Goal: Information Seeking & Learning: Learn about a topic

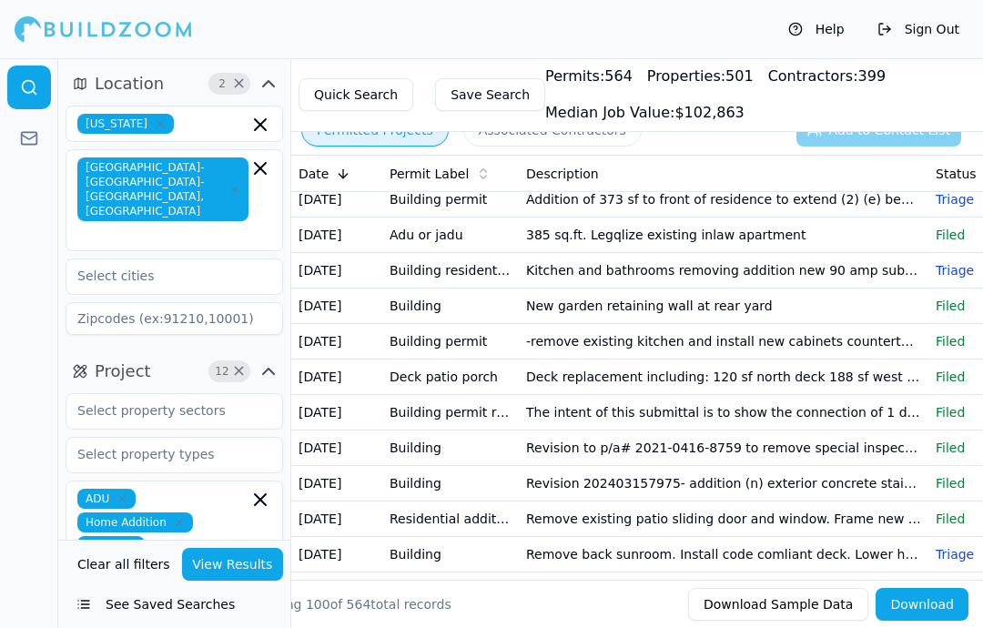
click at [848, 391] on td "Deck replacement including: 120 sf north deck 188 sf west deck 105 sf south. 86…" at bounding box center [724, 378] width 410 height 36
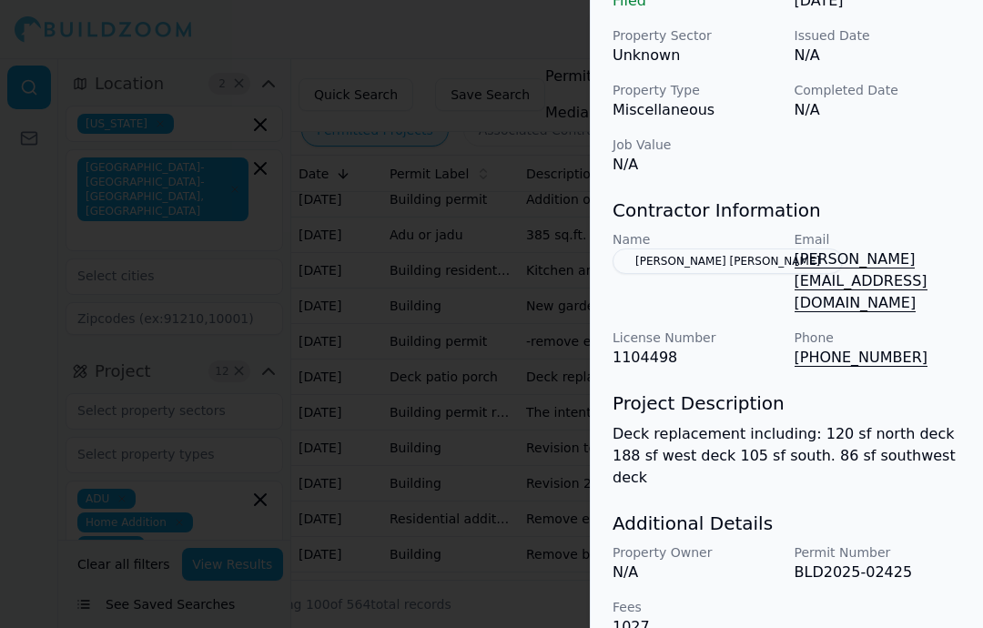
scroll to position [633, 0]
click at [894, 563] on p "BLD2025-02425" at bounding box center [879, 574] width 168 height 22
click at [893, 563] on p "BLD2025-02425" at bounding box center [879, 574] width 168 height 22
click at [880, 563] on p "BLD2025-02425" at bounding box center [879, 574] width 168 height 22
click at [884, 563] on p "BLD2025-02425" at bounding box center [879, 574] width 168 height 22
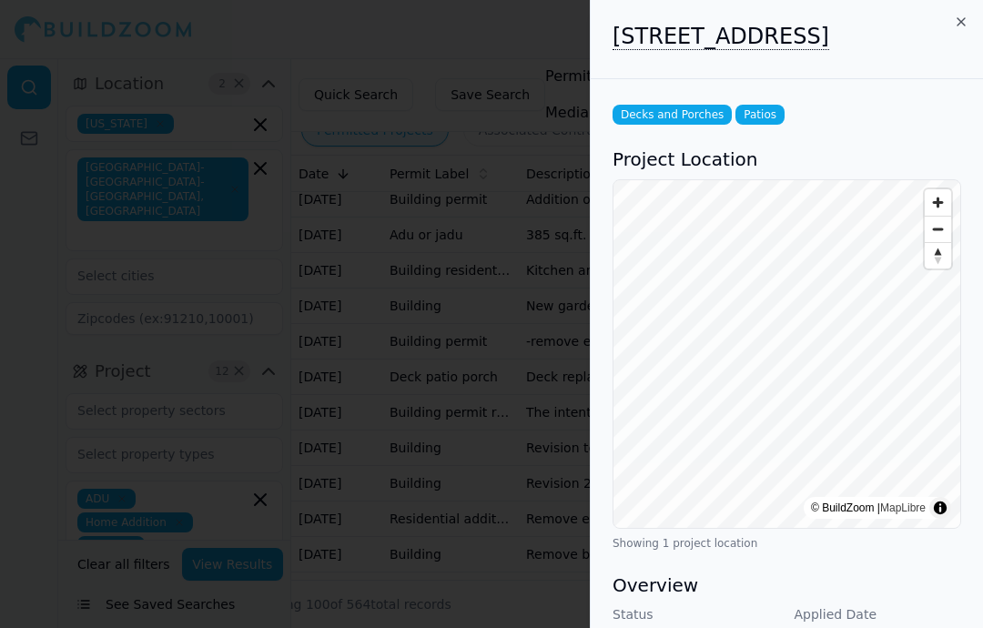
scroll to position [0, 0]
click at [966, 16] on icon "button" at bounding box center [961, 22] width 15 height 15
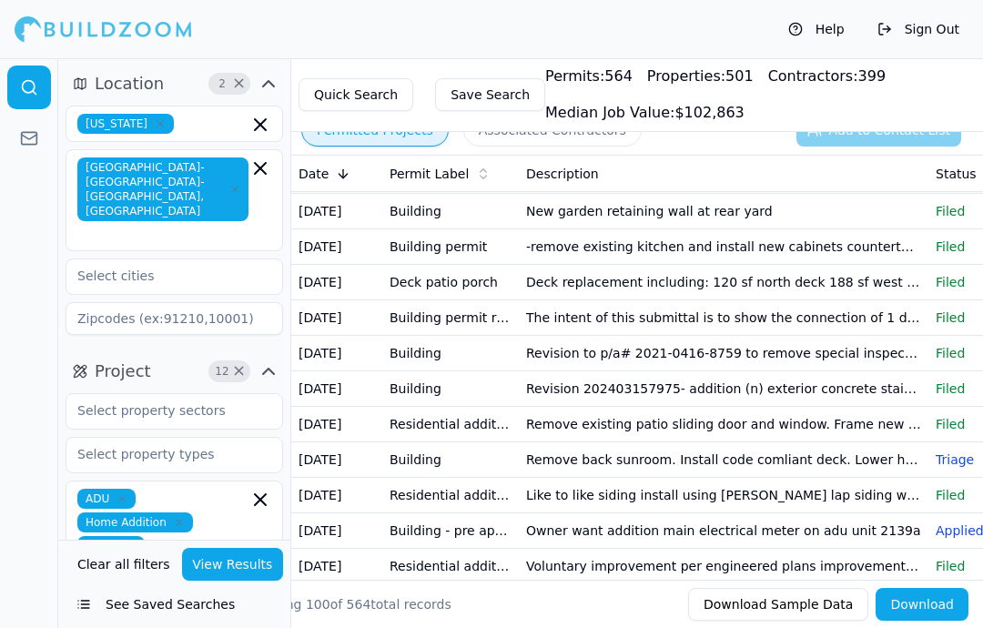
scroll to position [493, 0]
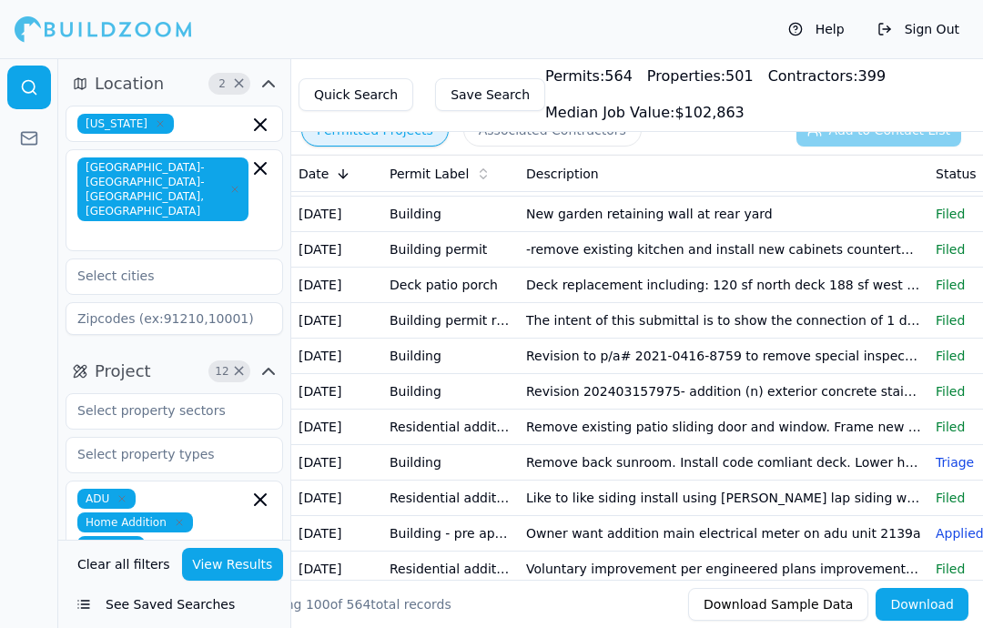
click at [428, 290] on td "Deck patio porch" at bounding box center [450, 286] width 137 height 36
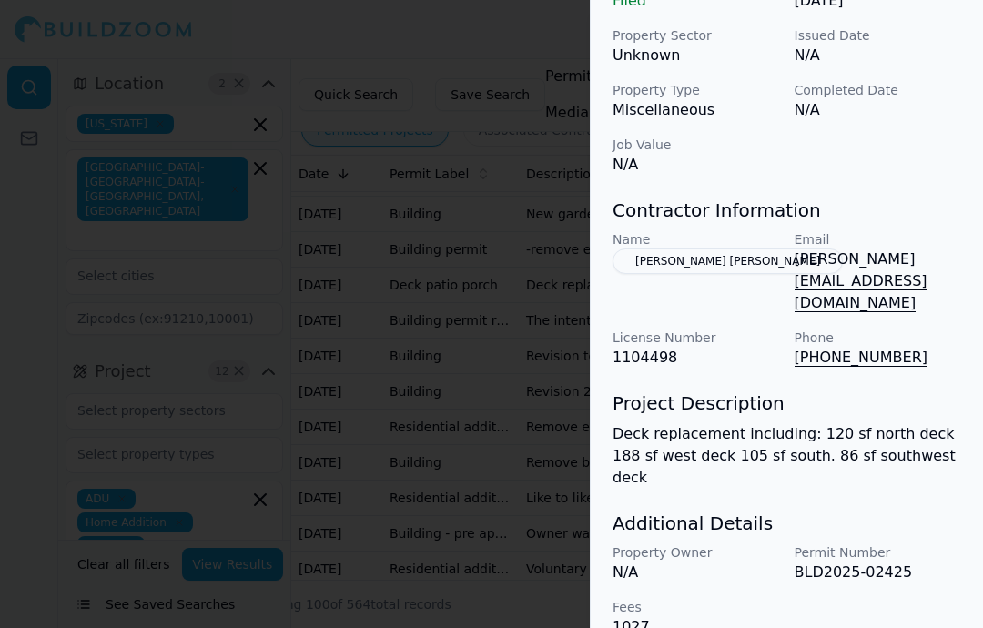
scroll to position [633, 0]
click at [114, 258] on div at bounding box center [491, 314] width 983 height 628
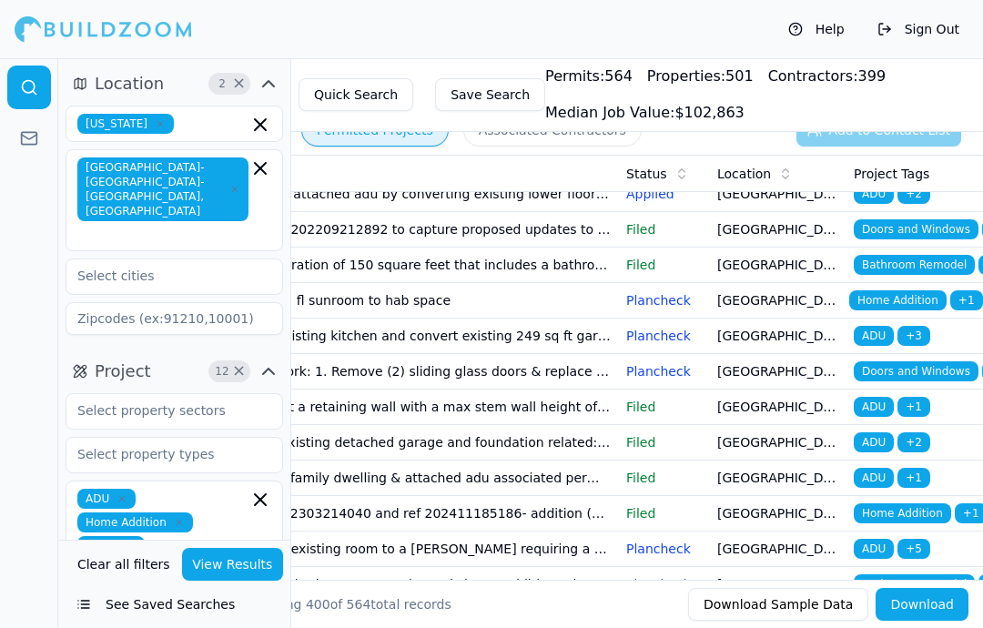
scroll to position [0, 310]
click at [922, 343] on span "+ 3" at bounding box center [914, 336] width 33 height 20
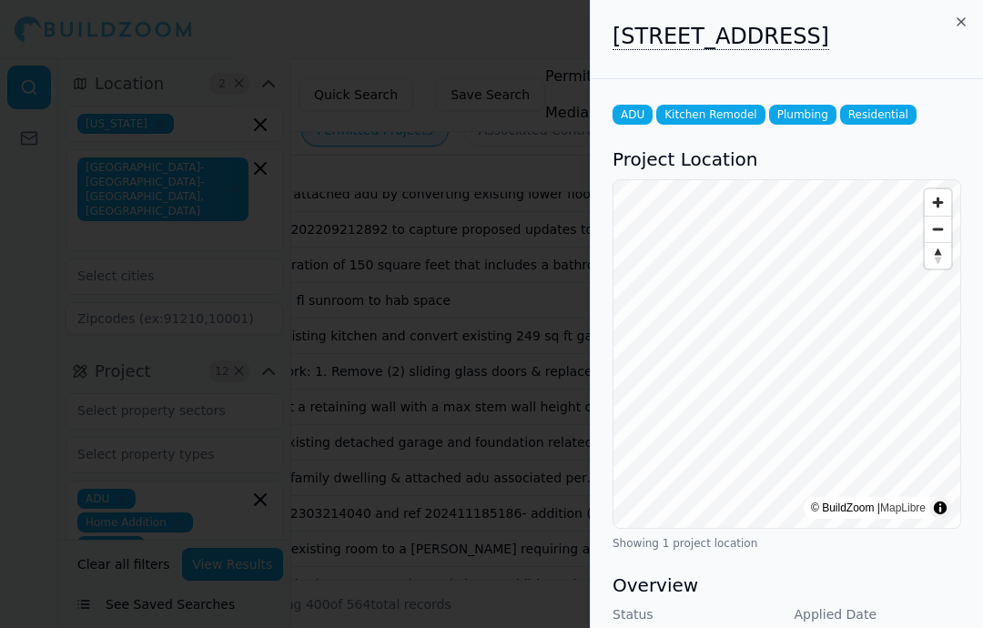
scroll to position [0, 0]
click at [968, 28] on icon "button" at bounding box center [961, 22] width 15 height 15
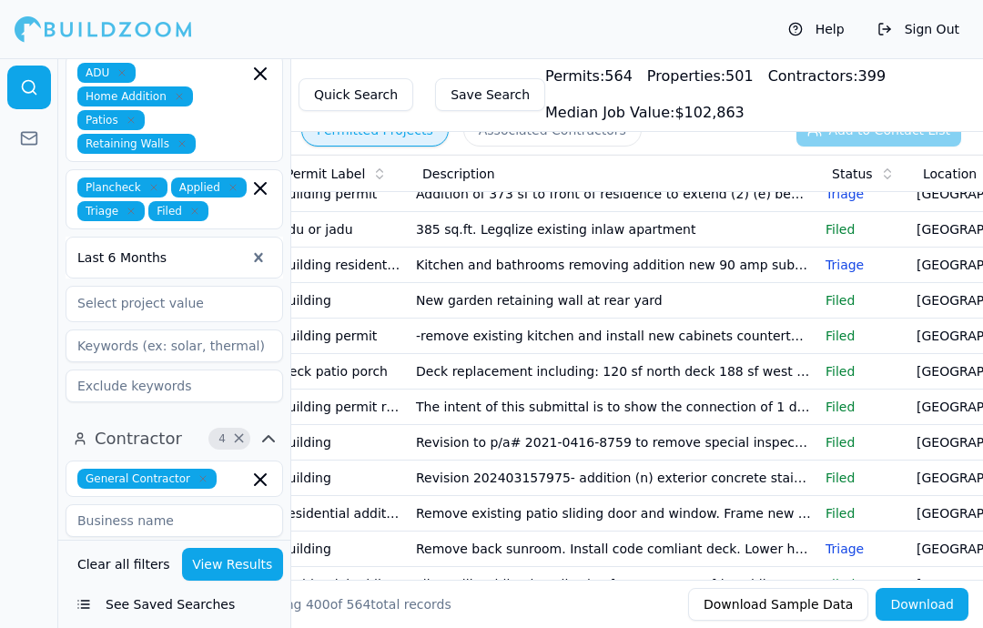
scroll to position [0, 112]
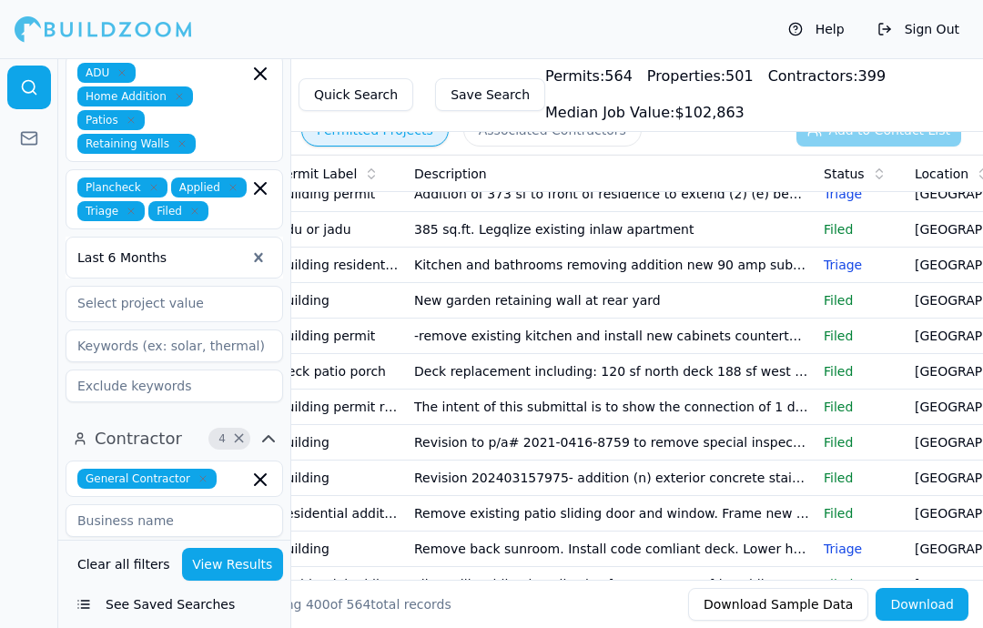
click at [776, 260] on td "Kitchen and bathrooms removing addition new 90 amp sub panel" at bounding box center [612, 266] width 410 height 36
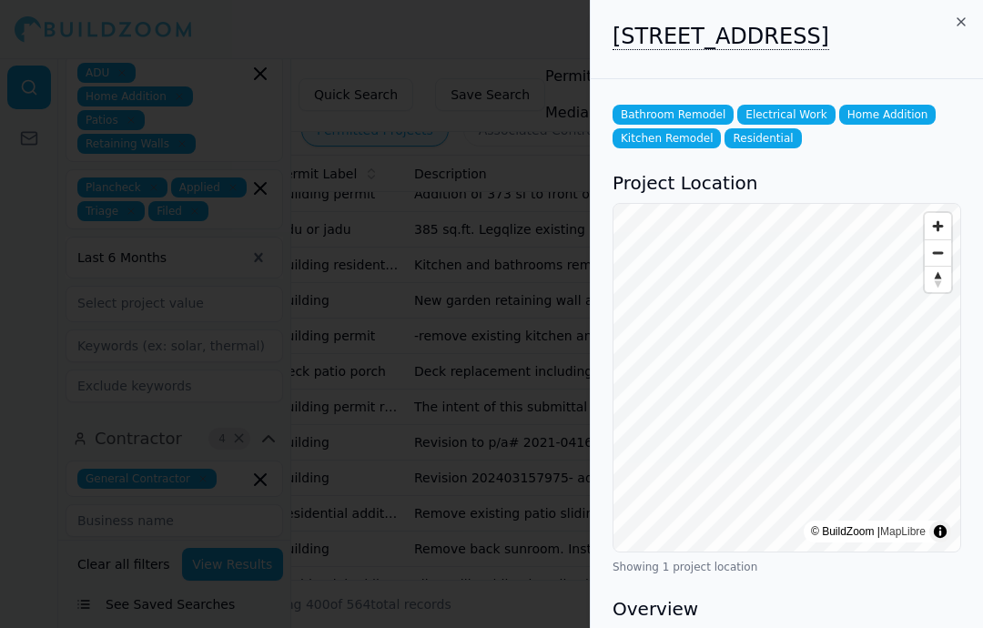
scroll to position [0, 0]
click at [286, 221] on div at bounding box center [491, 314] width 983 height 628
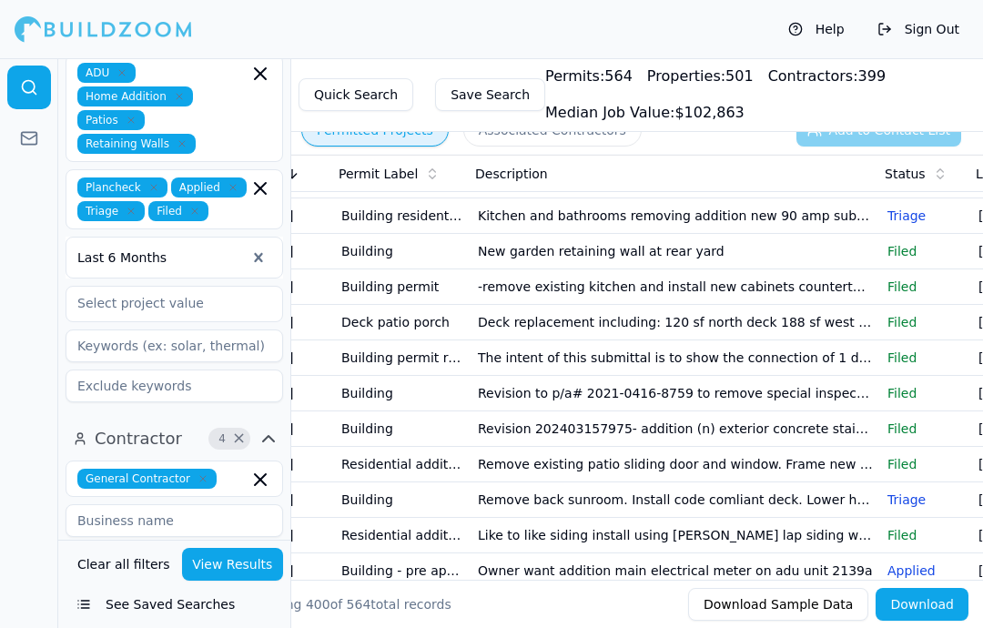
scroll to position [0, 32]
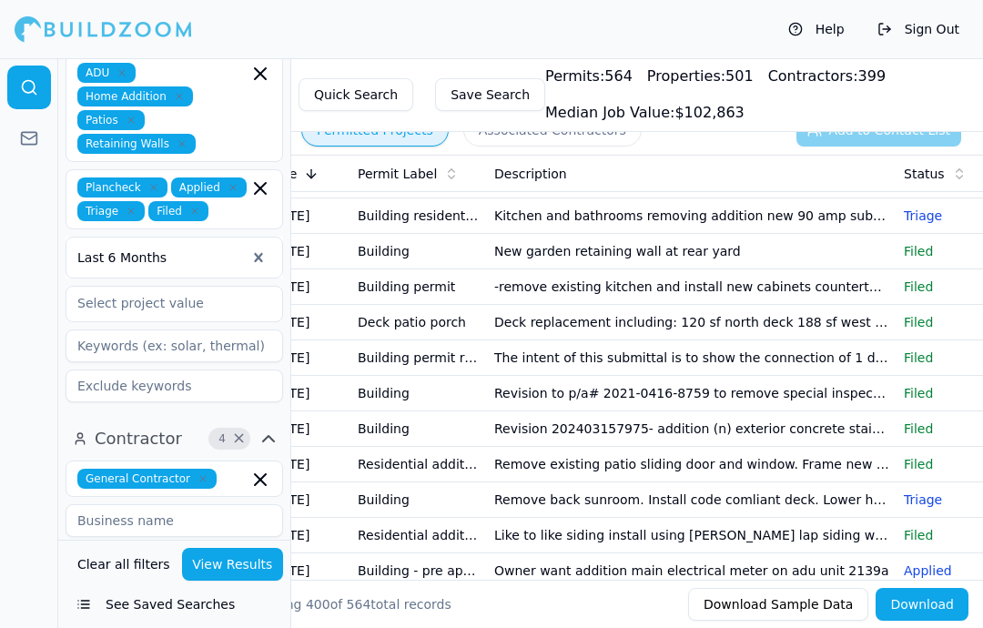
click at [836, 287] on td "-remove existing kitchen and install new cabinets countertops appliances floors…" at bounding box center [692, 288] width 410 height 36
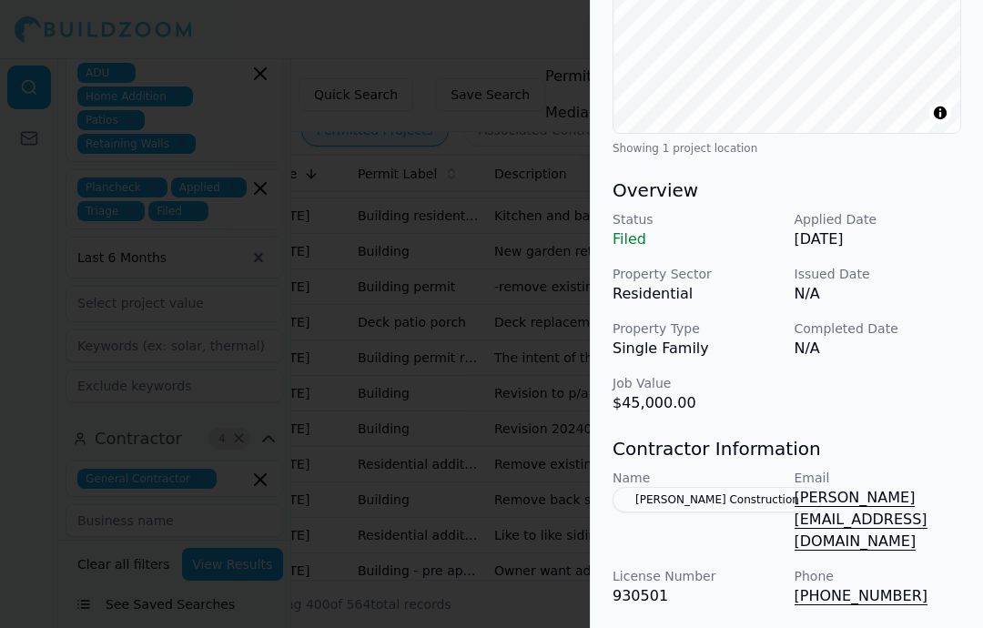
scroll to position [423, 0]
click at [351, 218] on div at bounding box center [491, 314] width 983 height 628
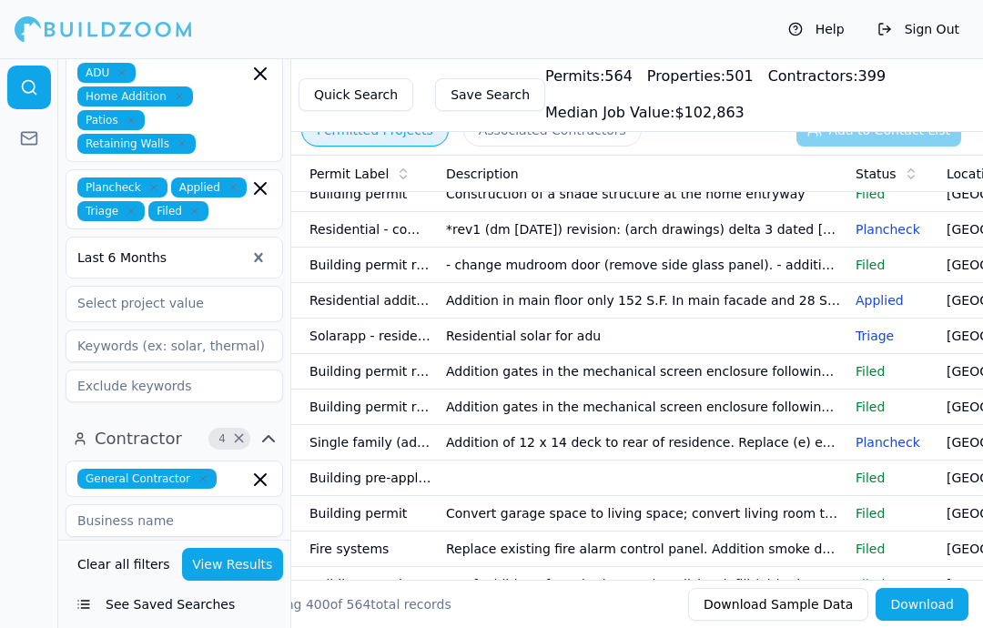
scroll to position [1460, 0]
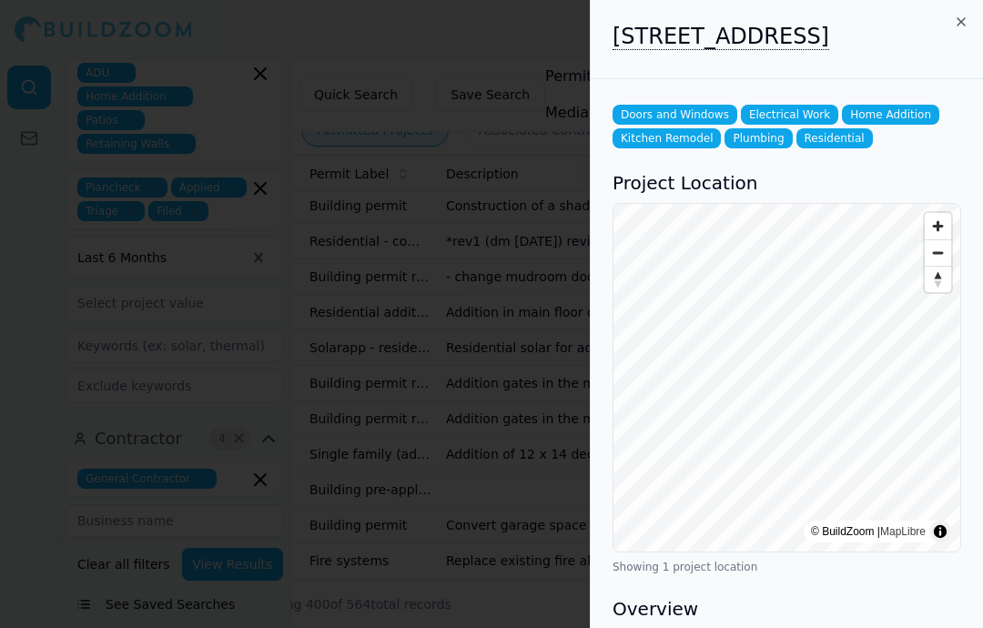
scroll to position [0, 5]
click at [950, 34] on h2 "[STREET_ADDRESS]" at bounding box center [787, 36] width 349 height 29
click at [954, 26] on icon "button" at bounding box center [961, 22] width 15 height 15
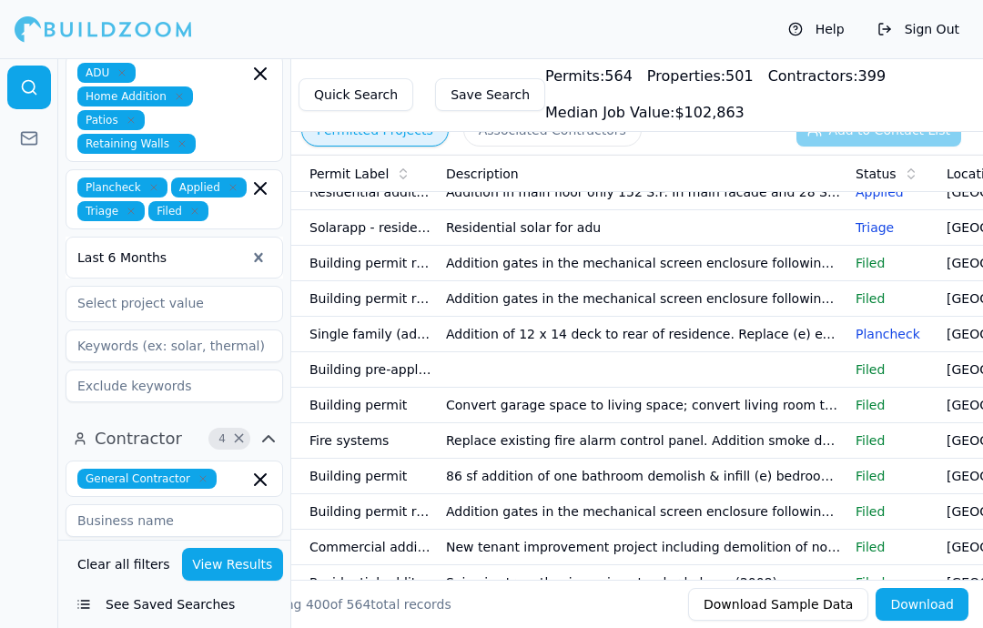
scroll to position [1582, 0]
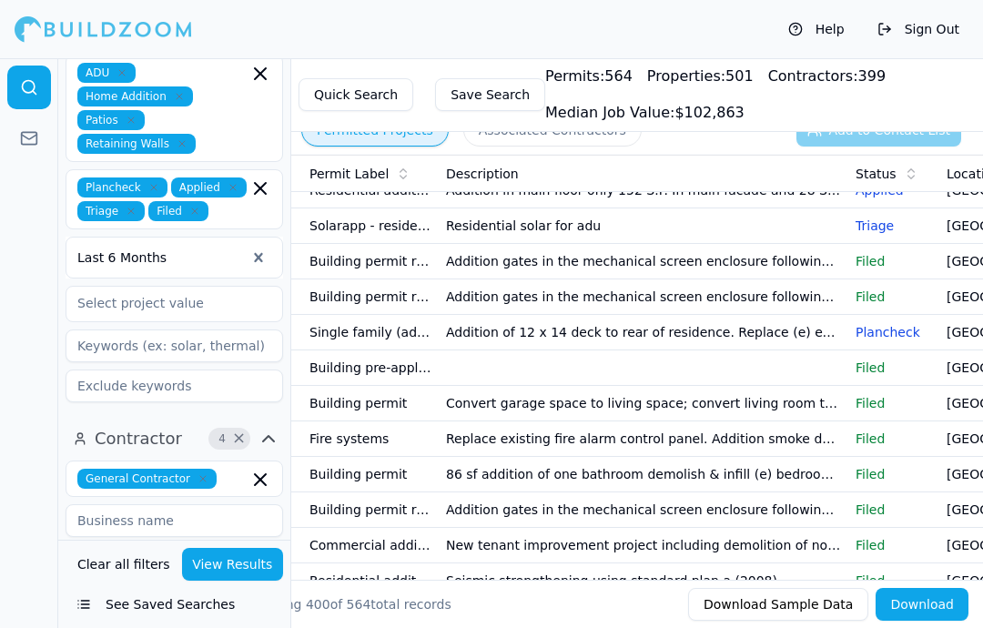
click at [808, 339] on td "Addition of 12 x 14 deck to rear of residence. Replace (e) exterior door with l…" at bounding box center [644, 333] width 410 height 36
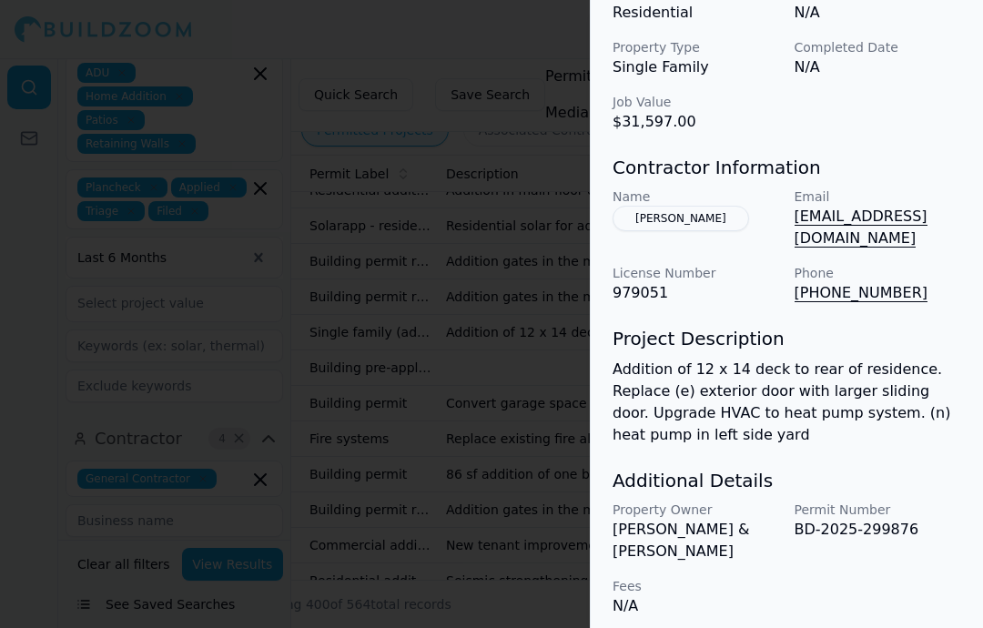
scroll to position [677, 0]
click at [258, 143] on div at bounding box center [491, 314] width 983 height 628
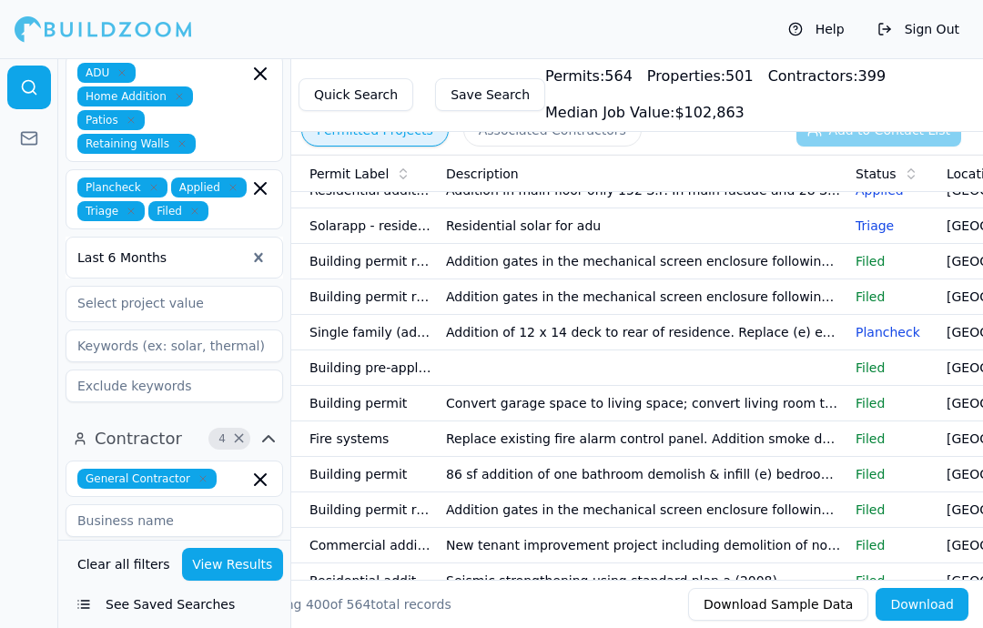
click at [351, 367] on td "Building pre-application" at bounding box center [370, 369] width 137 height 36
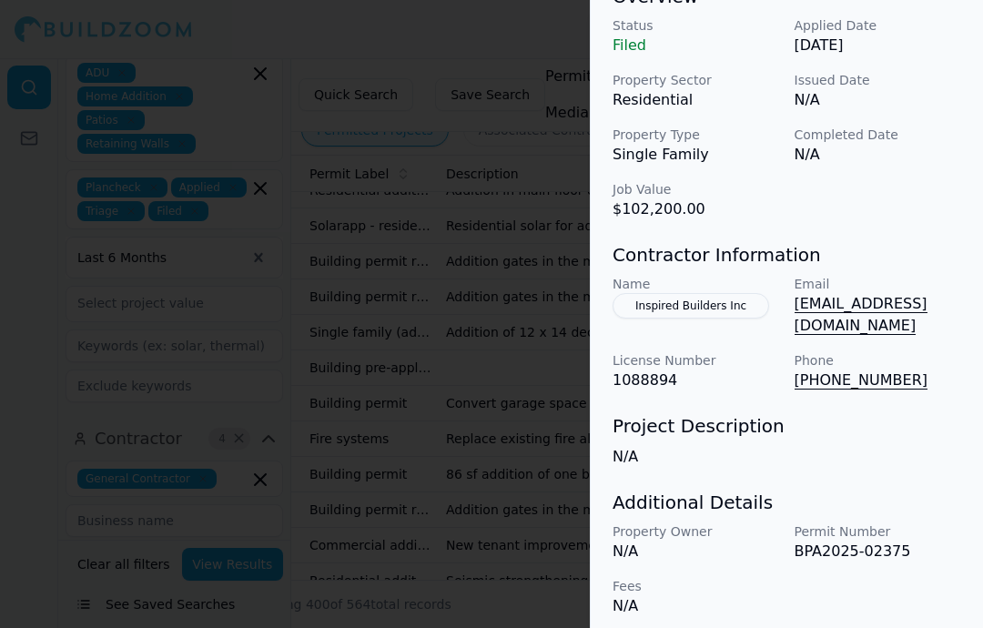
scroll to position [588, 0]
click at [338, 191] on div at bounding box center [491, 314] width 983 height 628
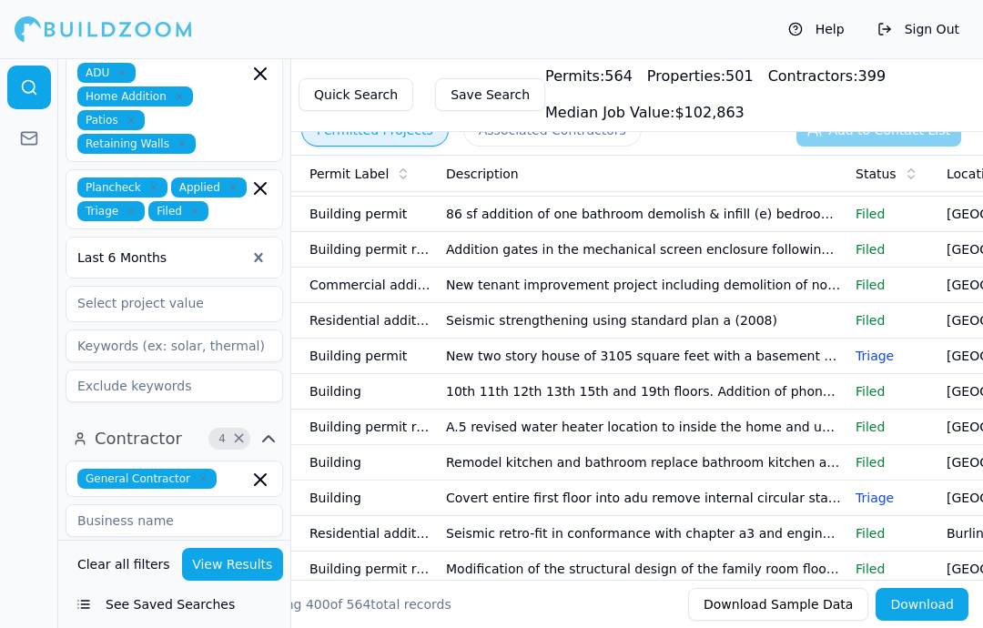
scroll to position [1844, 0]
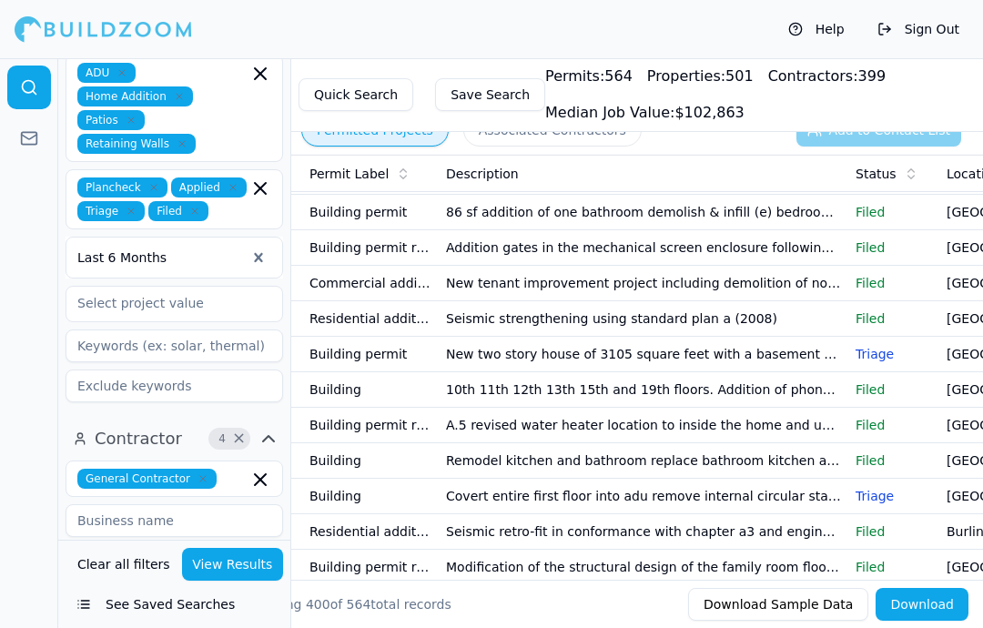
click at [322, 363] on td "Building permit" at bounding box center [370, 355] width 137 height 36
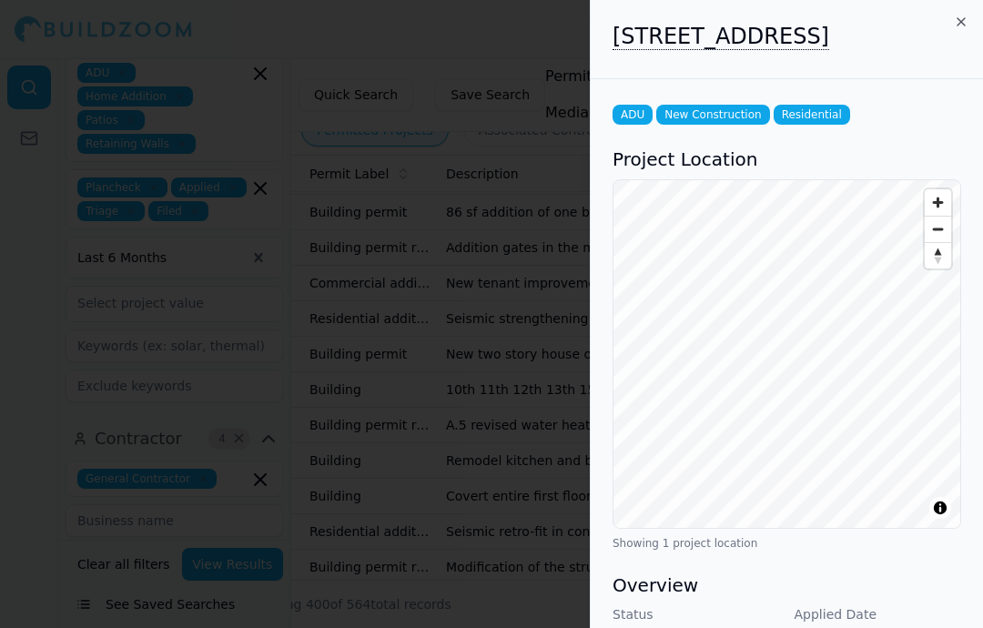
scroll to position [0, 0]
click at [967, 23] on icon "button" at bounding box center [961, 22] width 15 height 15
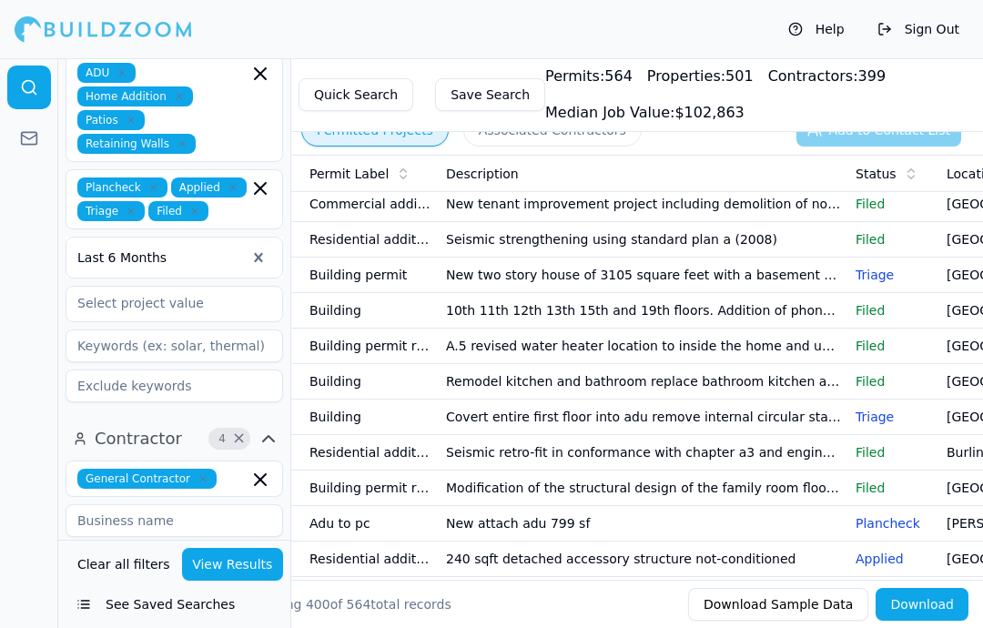
scroll to position [1924, 0]
click at [802, 311] on td "10th 11th 12th 13th 15th and 19th floors. Addition of phone booths and structur…" at bounding box center [644, 310] width 410 height 36
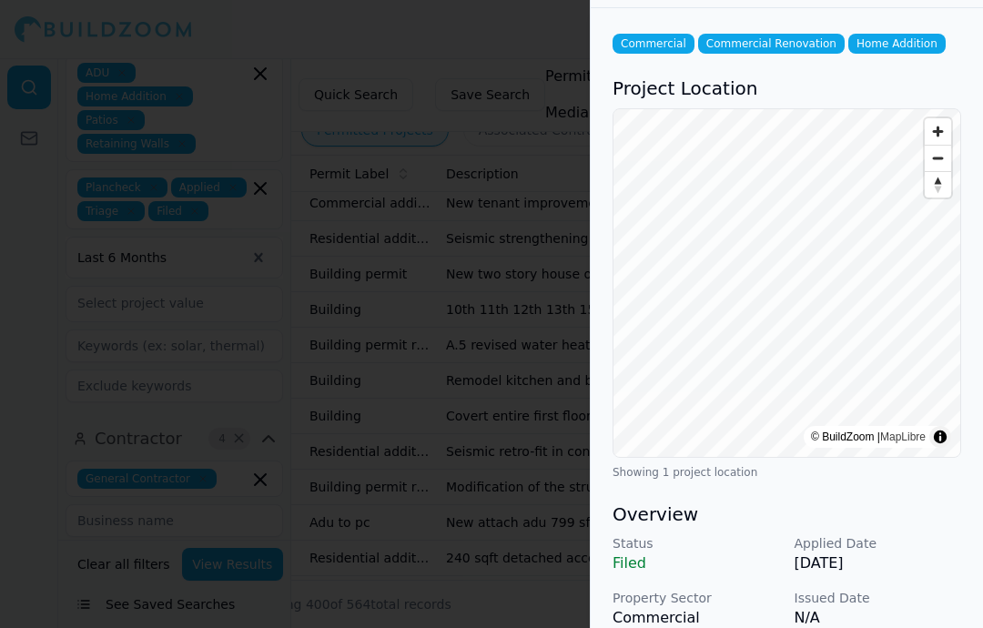
scroll to position [69, 0]
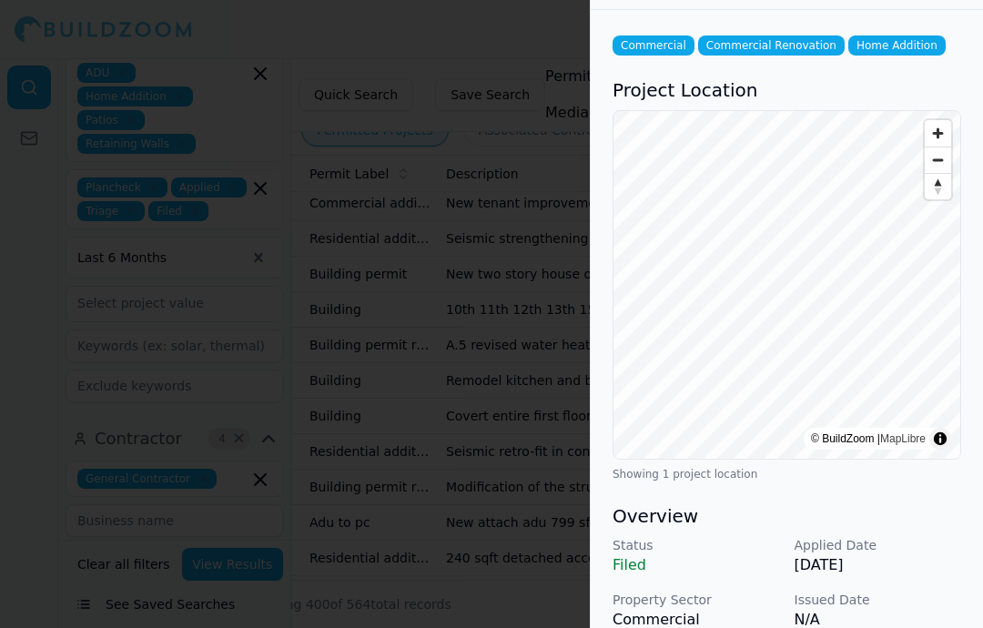
click at [981, 239] on div "Commercial Commercial Renovation Home Addition Project Location © BuildZoom | M…" at bounding box center [787, 606] width 392 height 1193
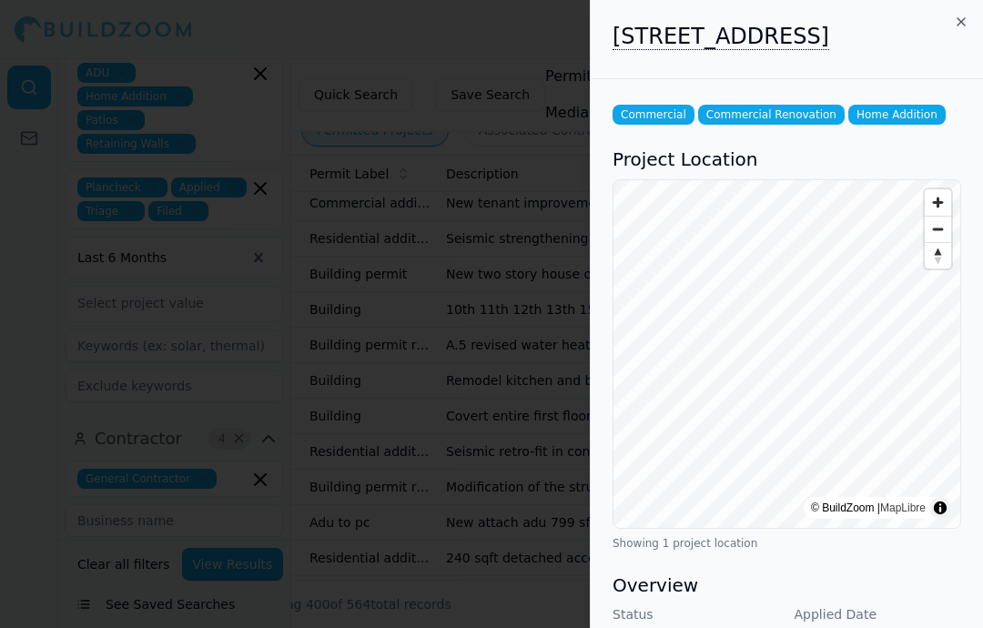
scroll to position [0, 0]
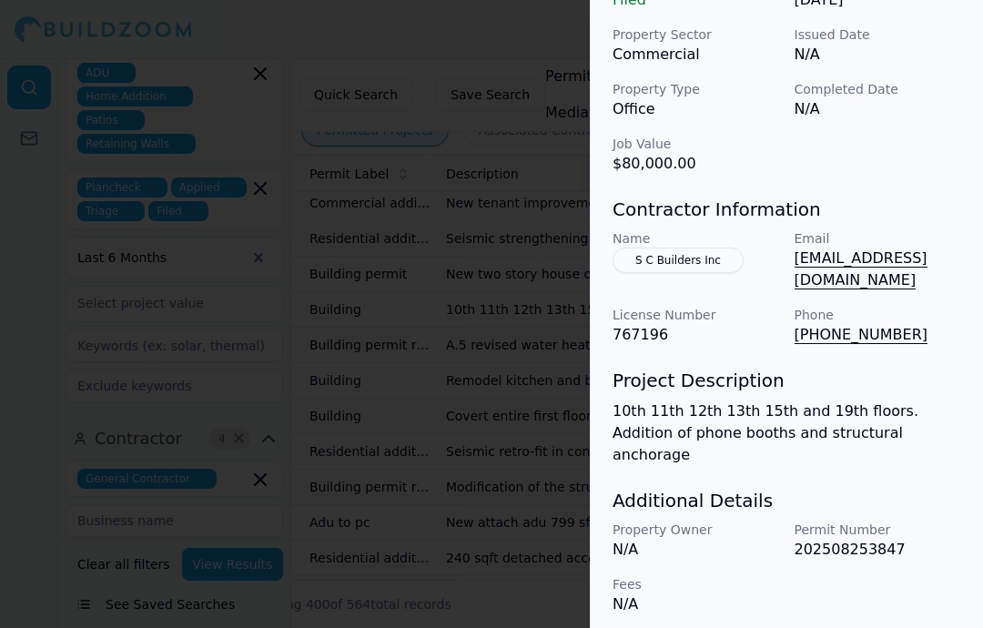
scroll to position [633, 0]
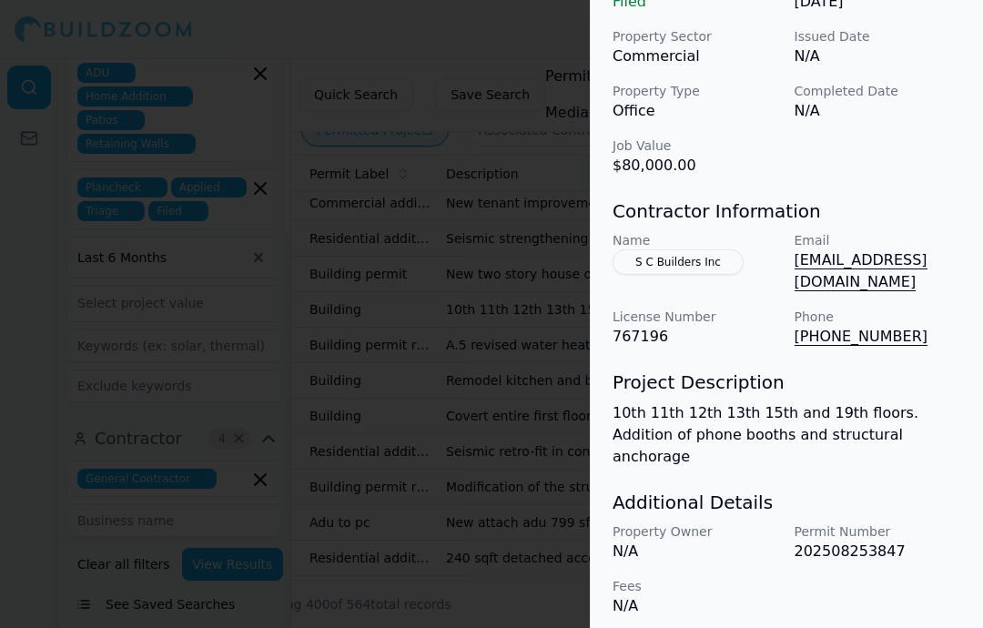
click at [321, 234] on div at bounding box center [491, 314] width 983 height 628
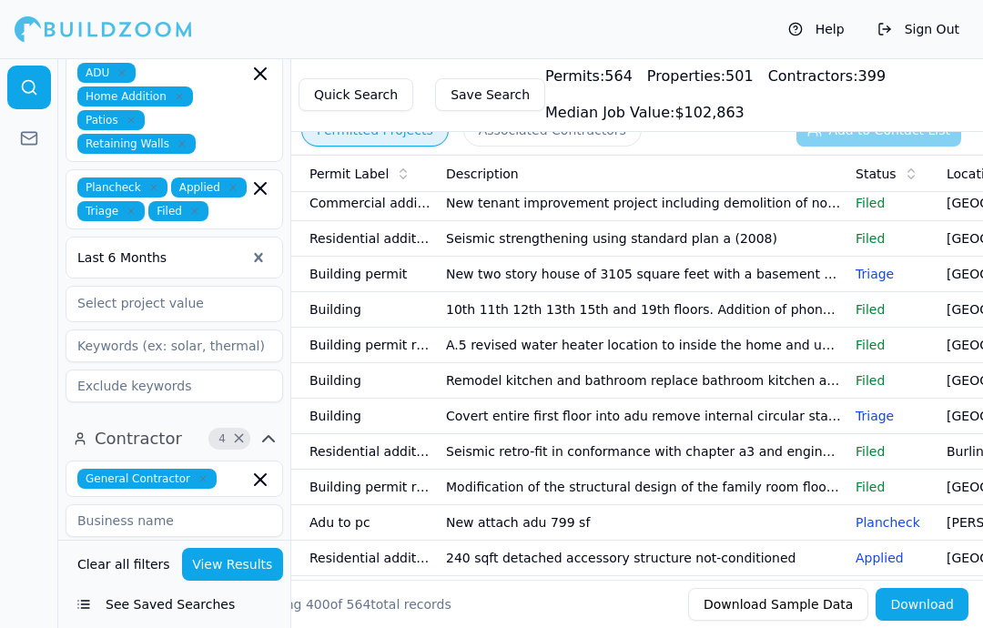
click at [839, 394] on td "Remodel kitchen and bathroom replace bathroom kitchen and hallway windows. Move…" at bounding box center [644, 381] width 410 height 36
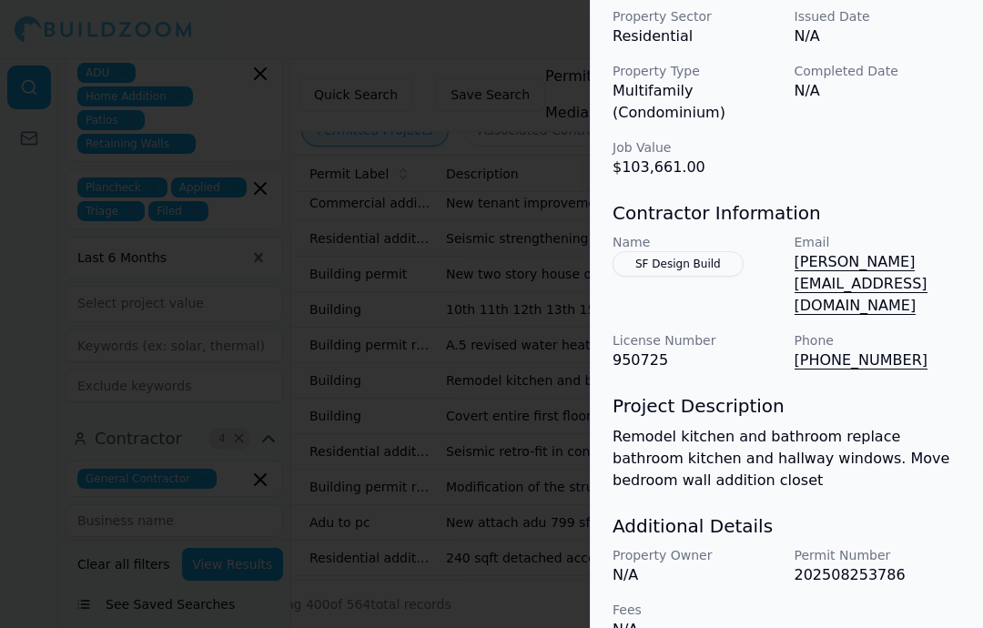
scroll to position [700, 0]
click at [345, 231] on div at bounding box center [491, 314] width 983 height 628
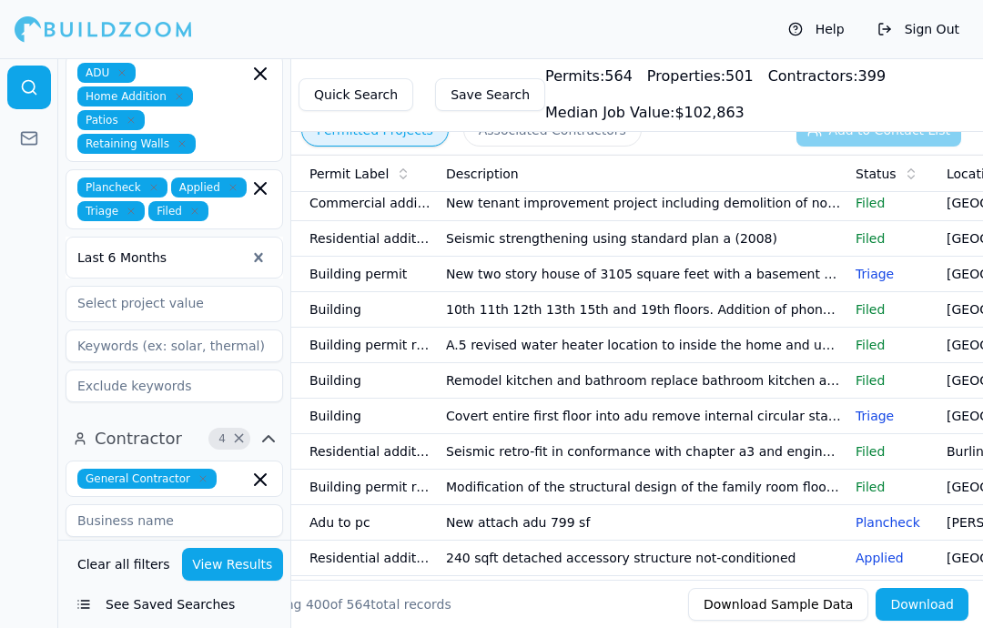
click at [817, 422] on td "Covert entire first floor into adu remove internal circular stair from 1st floo…" at bounding box center [644, 417] width 410 height 36
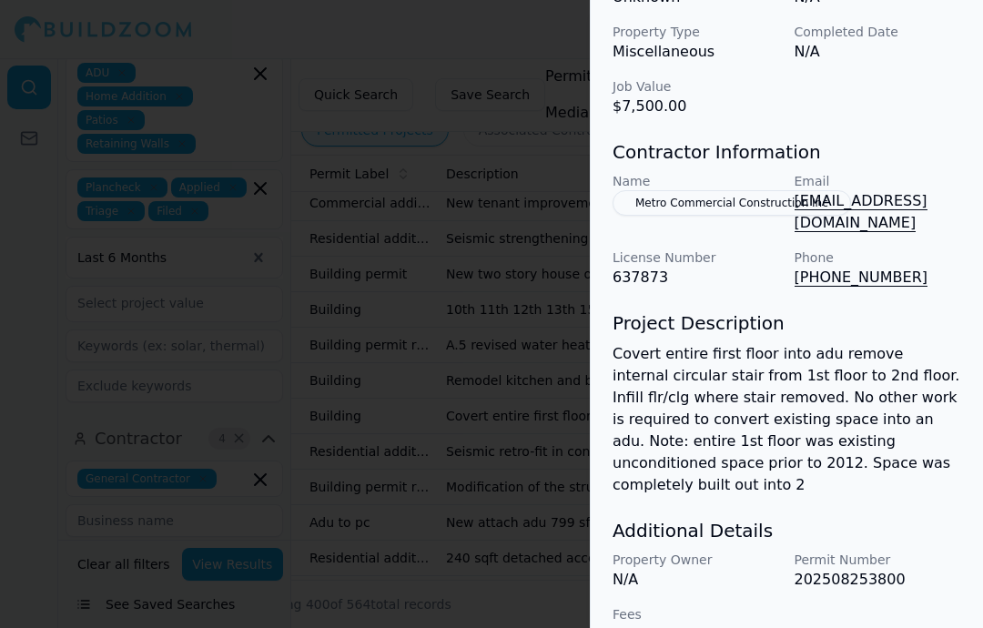
scroll to position [720, 0]
